Goal: Information Seeking & Learning: Learn about a topic

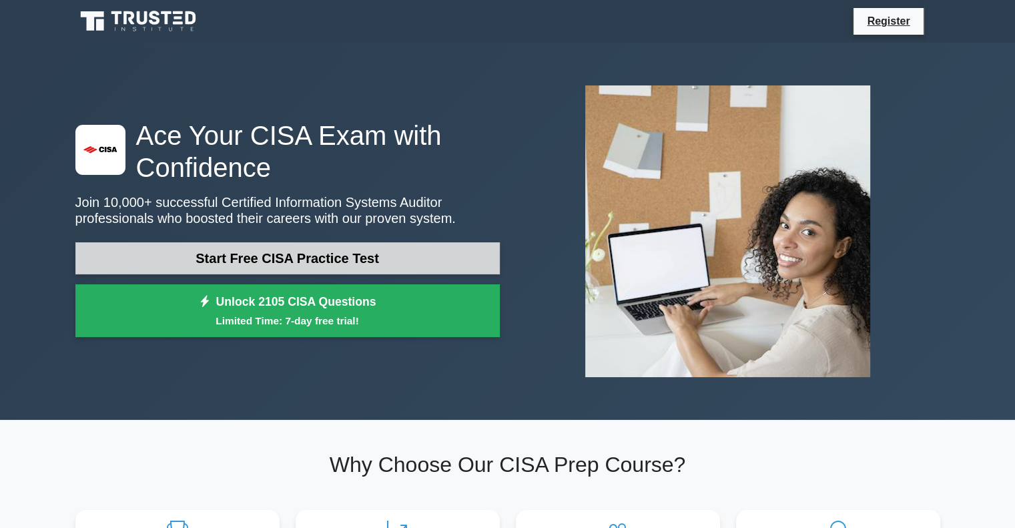
click at [288, 256] on link "Start Free CISA Practice Test" at bounding box center [287, 258] width 424 height 32
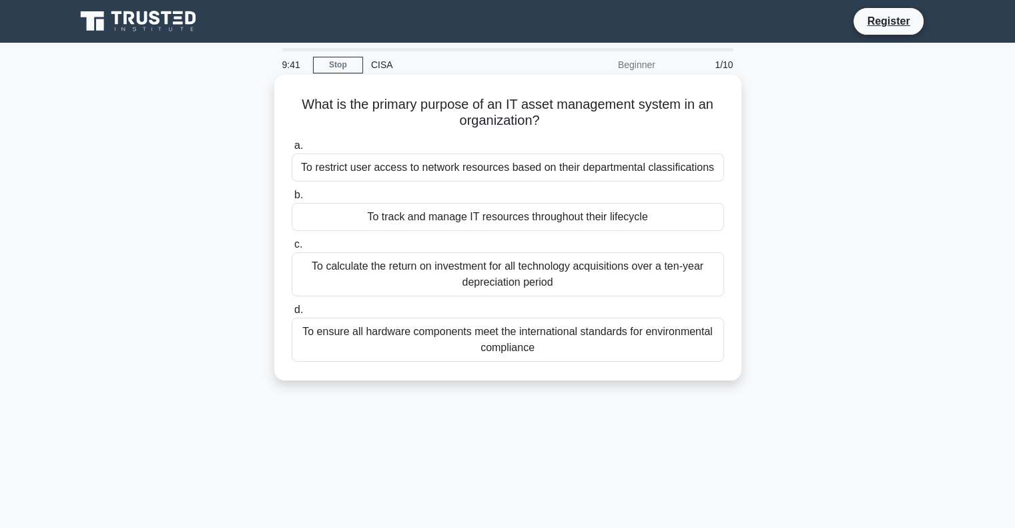
click at [484, 217] on div "To track and manage IT resources throughout their lifecycle" at bounding box center [508, 217] width 432 height 28
click at [292, 200] on input "b. To track and manage IT resources throughout their lifecycle" at bounding box center [292, 195] width 0 height 9
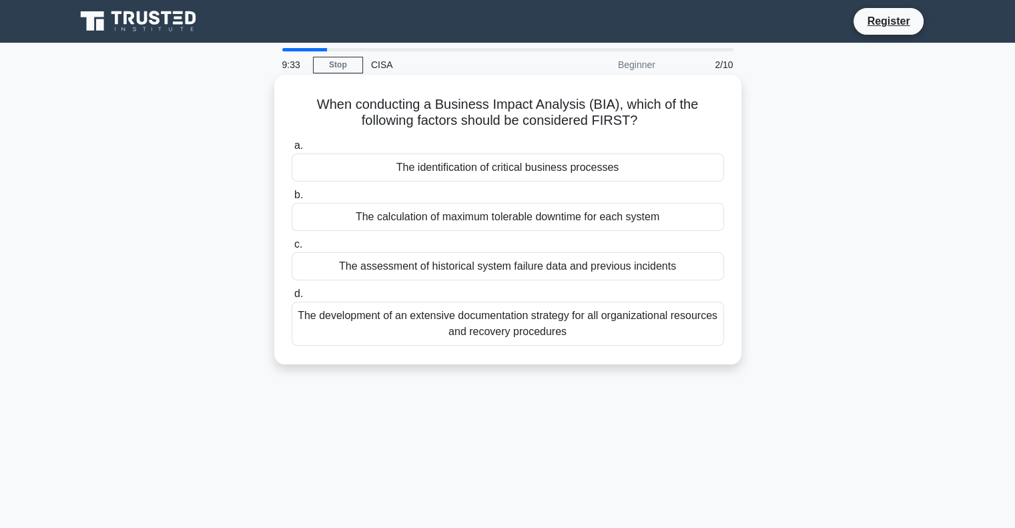
click at [348, 212] on div "The calculation of maximum tolerable downtime for each system" at bounding box center [508, 217] width 432 height 28
click at [292, 200] on input "b. The calculation of maximum tolerable downtime for each system" at bounding box center [292, 195] width 0 height 9
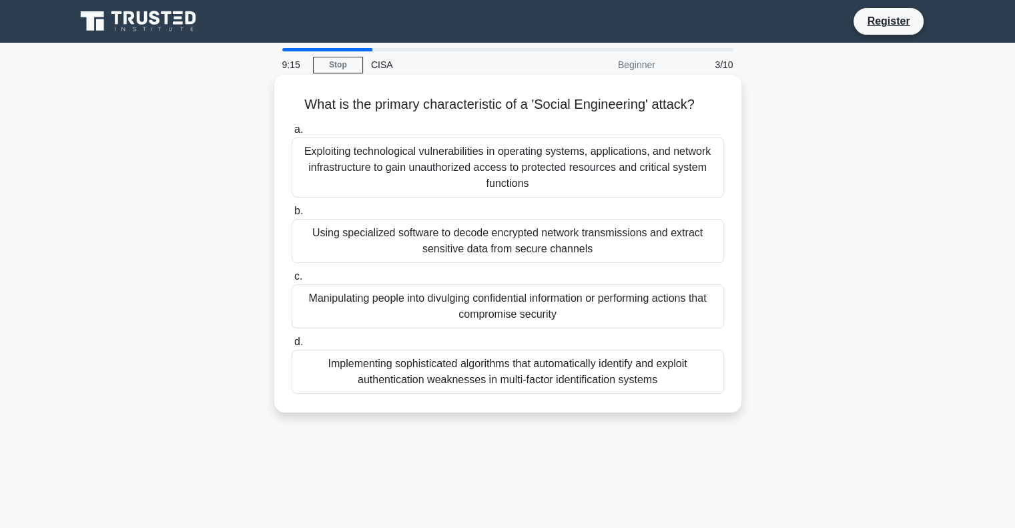
click at [339, 301] on div "Manipulating people into divulging confidential information or performing actio…" at bounding box center [508, 306] width 432 height 44
click at [292, 281] on input "c. Manipulating people into divulging confidential information or performing ac…" at bounding box center [292, 276] width 0 height 9
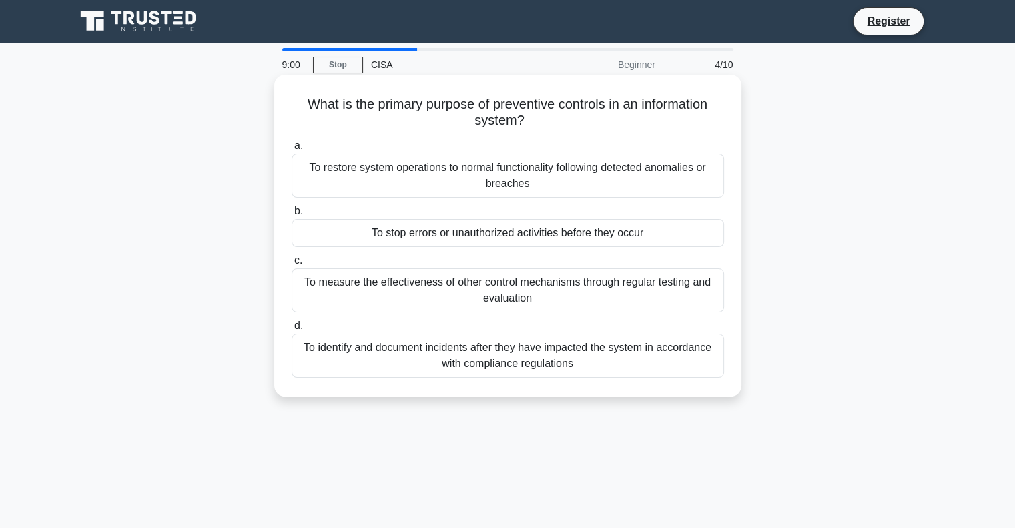
click at [326, 229] on div "To stop errors or unauthorized activities before they occur" at bounding box center [508, 233] width 432 height 28
click at [292, 216] on input "b. To stop errors or unauthorized activities before they occur" at bounding box center [292, 211] width 0 height 9
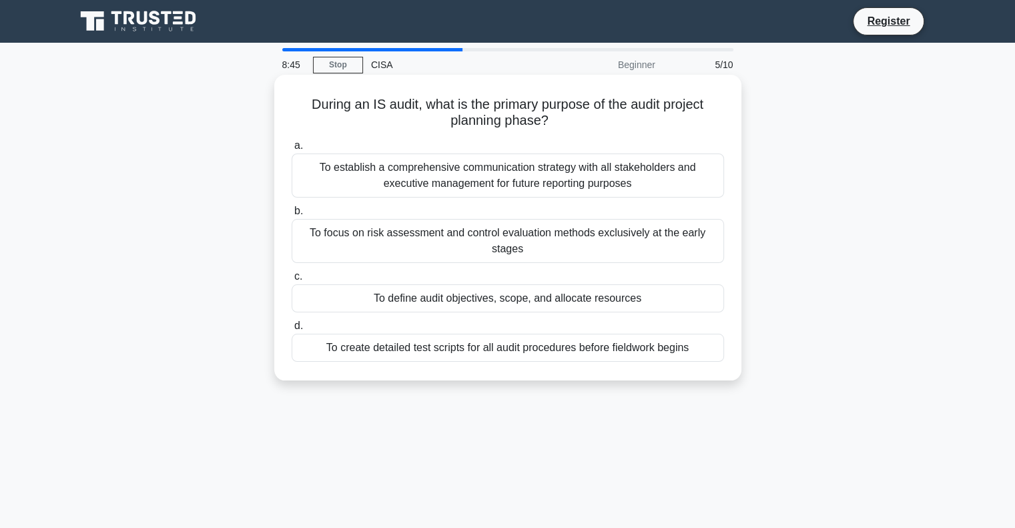
click at [464, 296] on div "To define audit objectives, scope, and allocate resources" at bounding box center [508, 298] width 432 height 28
click at [292, 281] on input "c. To define audit objectives, scope, and allocate resources" at bounding box center [292, 276] width 0 height 9
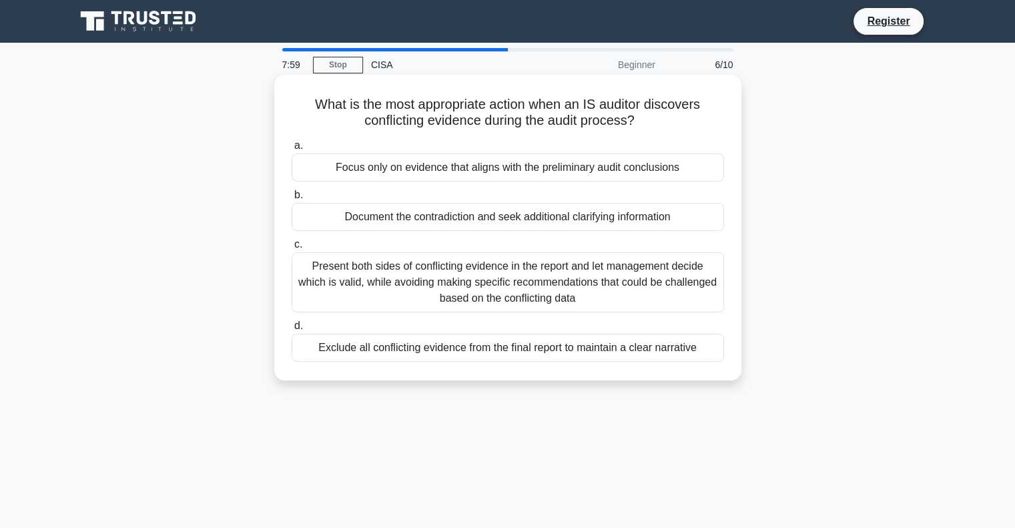
click at [308, 282] on div "Present both sides of conflicting evidence in the report and let management dec…" at bounding box center [508, 282] width 432 height 60
click at [292, 249] on input "c. Present both sides of conflicting evidence in the report and let management …" at bounding box center [292, 244] width 0 height 9
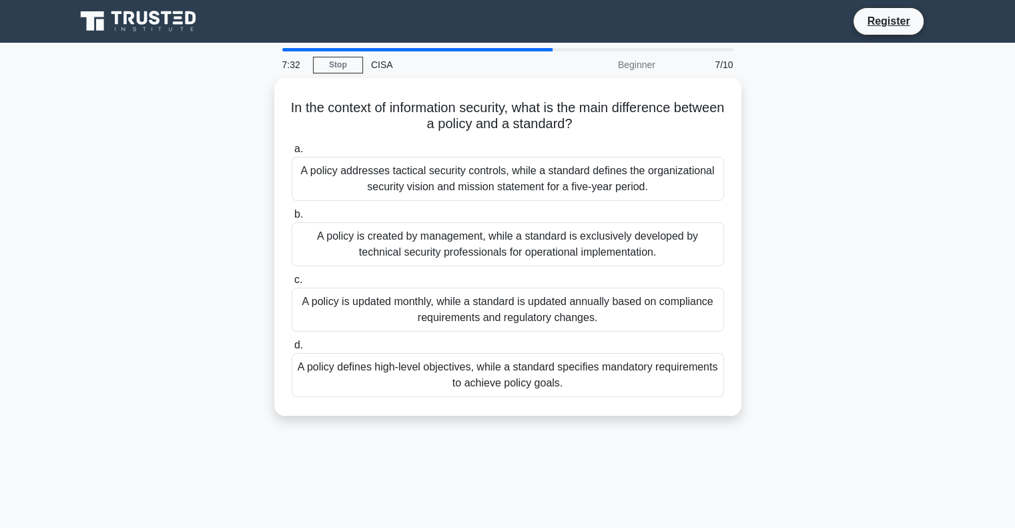
drag, startPoint x: 385, startPoint y: 370, endPoint x: 414, endPoint y: 378, distance: 30.0
click at [386, 370] on div "A policy defines high-level objectives, while a standard specifies mandatory re…" at bounding box center [508, 375] width 432 height 44
click at [292, 350] on input "d. A policy defines high-level objectives, while a standard specifies mandatory…" at bounding box center [292, 345] width 0 height 9
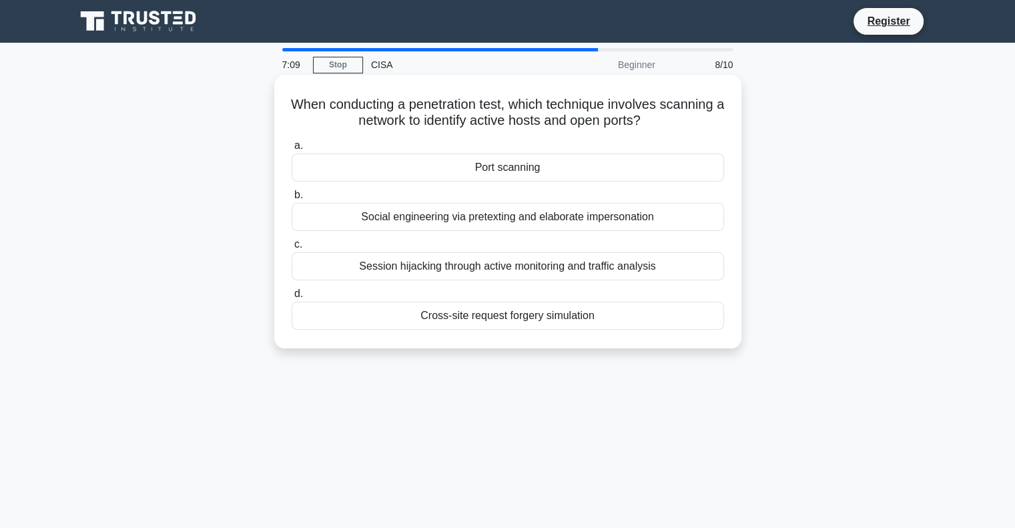
click at [482, 163] on div "Port scanning" at bounding box center [508, 167] width 432 height 28
click at [292, 150] on input "a. Port scanning" at bounding box center [292, 145] width 0 height 9
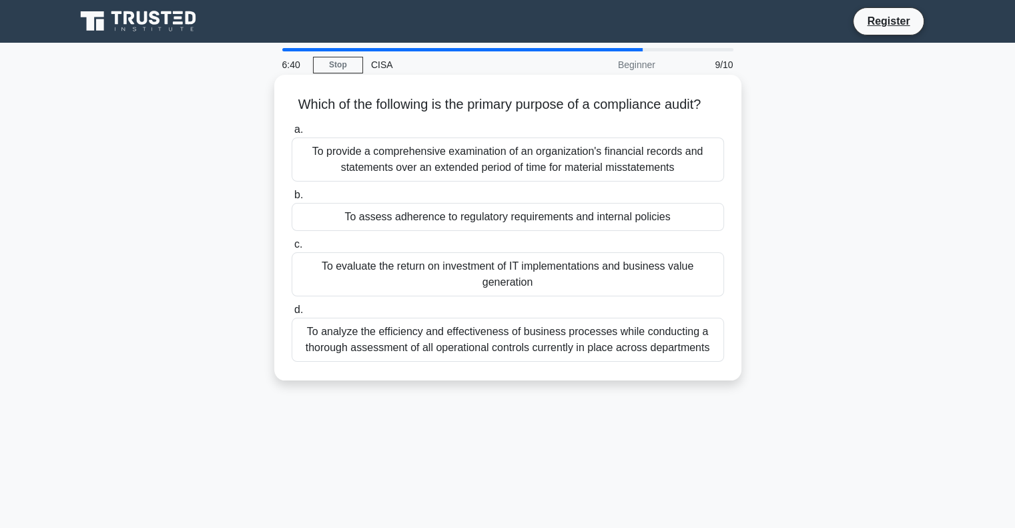
click at [398, 231] on div "To assess adherence to regulatory requirements and internal policies" at bounding box center [508, 217] width 432 height 28
click at [292, 200] on input "b. To assess adherence to regulatory requirements and internal policies" at bounding box center [292, 195] width 0 height 9
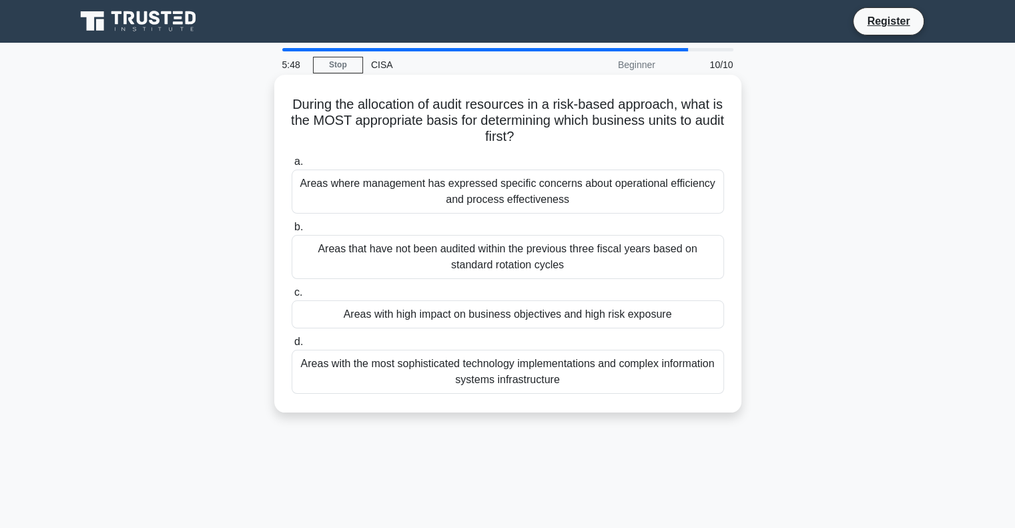
click at [380, 314] on div "Areas with high impact on business objectives and high risk exposure" at bounding box center [508, 314] width 432 height 28
click at [292, 297] on input "c. Areas with high impact on business objectives and high risk exposure" at bounding box center [292, 292] width 0 height 9
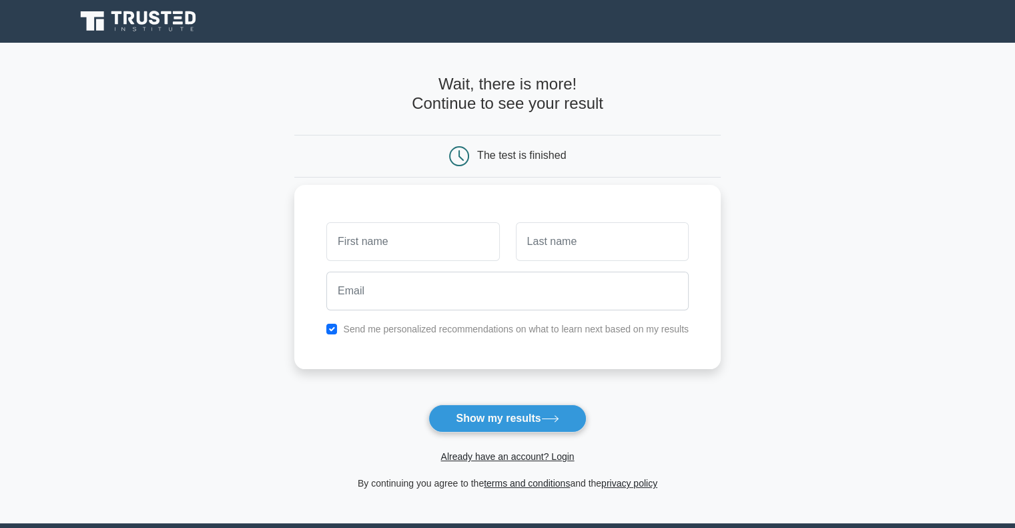
click at [380, 245] on input "text" at bounding box center [412, 241] width 173 height 39
type input "gregg"
type input "Moseley - Clarke"
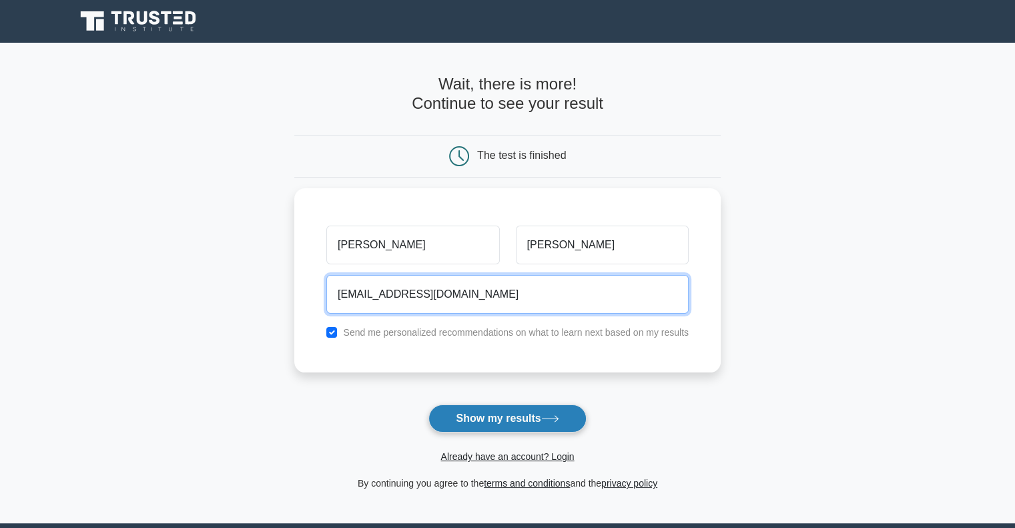
type input "mos_arke@yahoo.com"
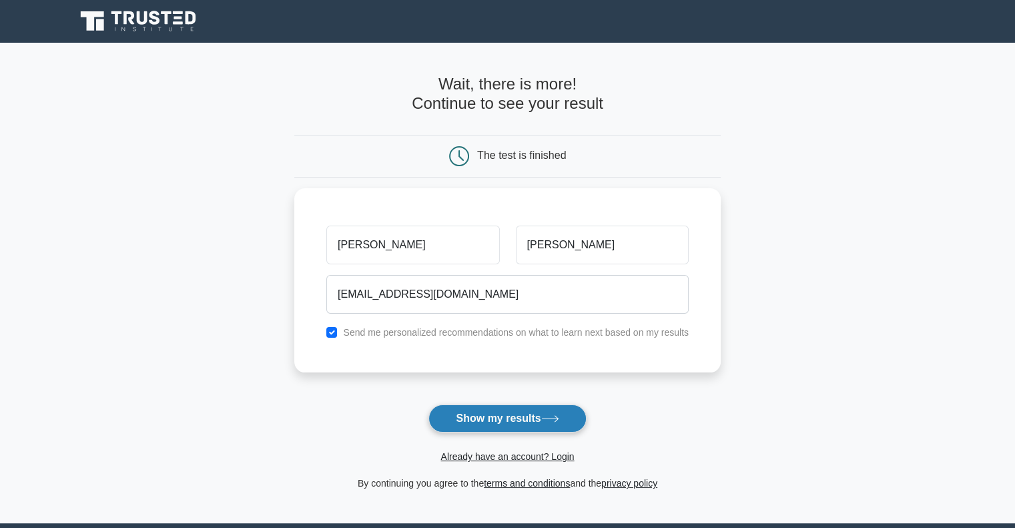
click at [518, 421] on button "Show my results" at bounding box center [506, 418] width 157 height 28
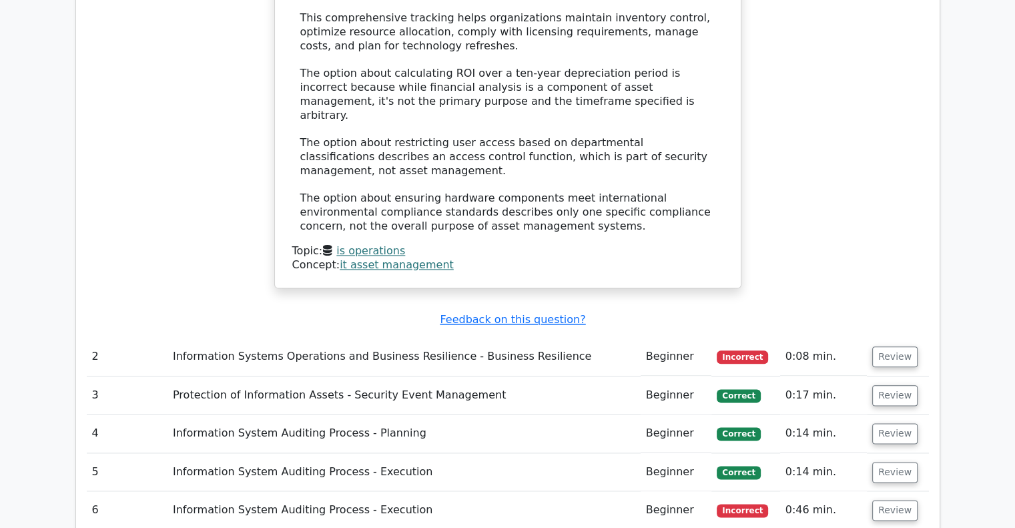
scroll to position [1535, 0]
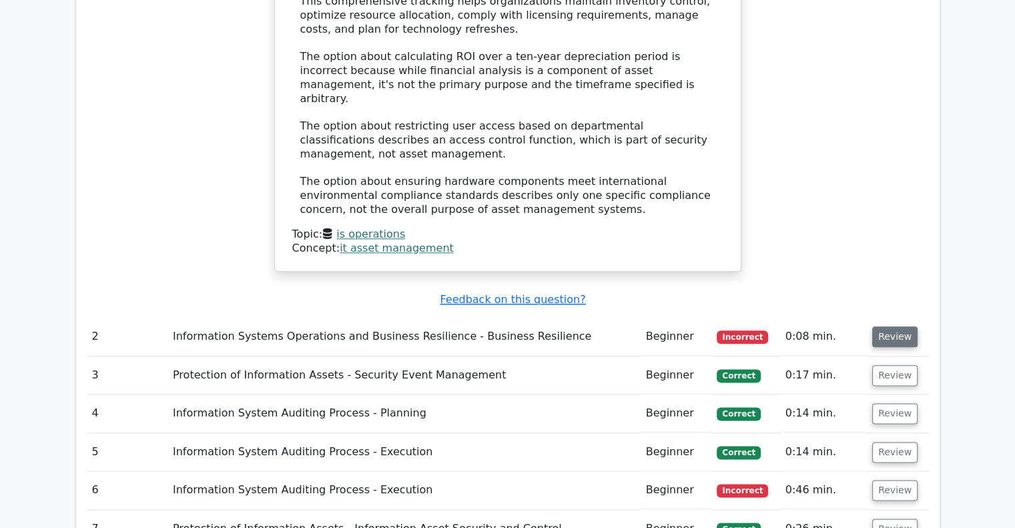
click at [886, 326] on button "Review" at bounding box center [894, 336] width 45 height 21
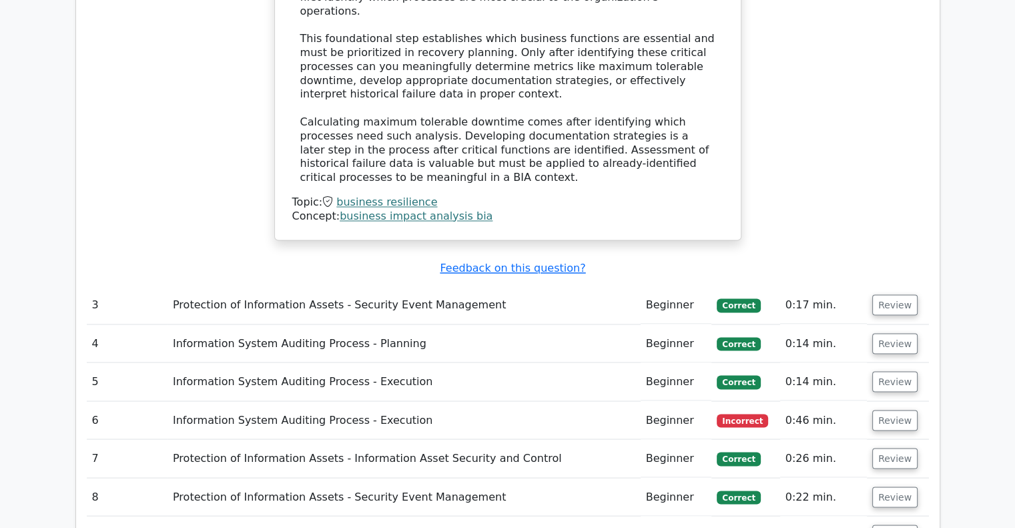
scroll to position [2202, 0]
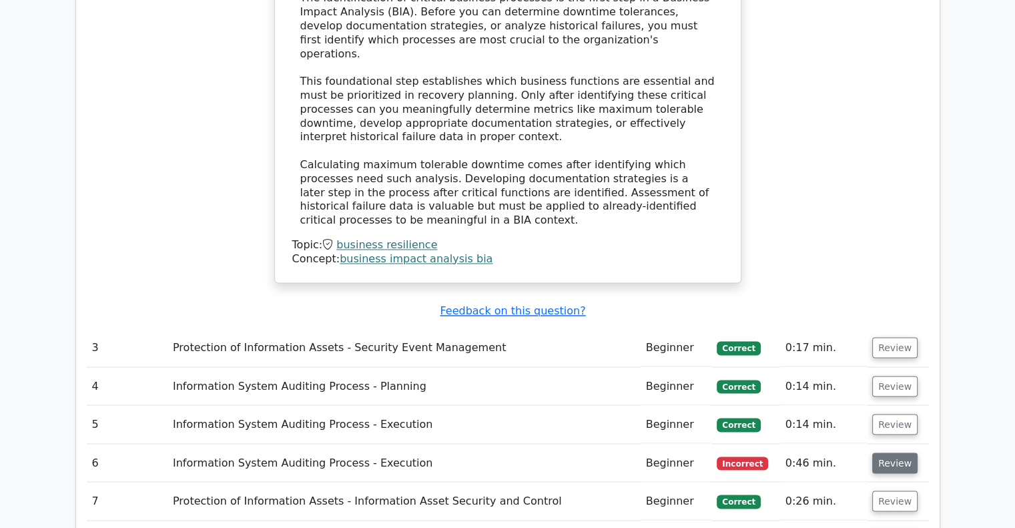
click at [883, 452] on button "Review" at bounding box center [894, 462] width 45 height 21
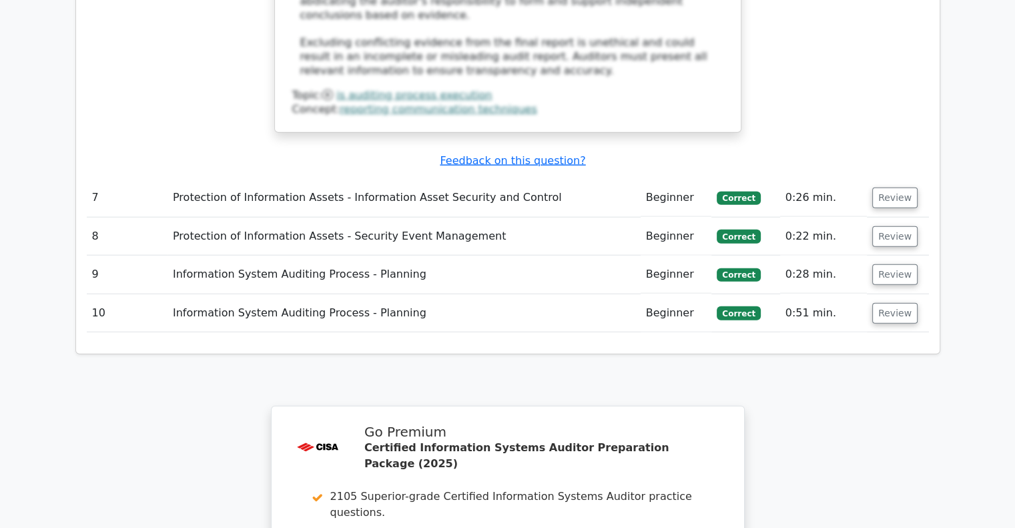
scroll to position [3270, 0]
